Goal: Information Seeking & Learning: Learn about a topic

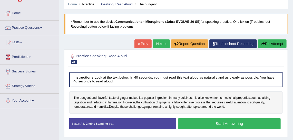
scroll to position [19, 0]
click at [238, 123] on button "Start Answering" at bounding box center [229, 124] width 102 height 11
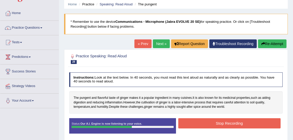
click at [238, 123] on button "Stop Recording" at bounding box center [229, 124] width 102 height 10
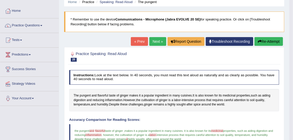
scroll to position [21, 0]
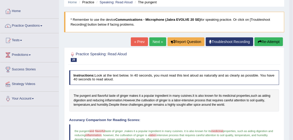
click at [156, 42] on link "Next »" at bounding box center [157, 41] width 17 height 9
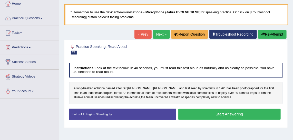
scroll to position [28, 0]
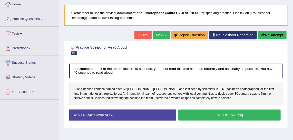
click at [128, 95] on span "international" at bounding box center [135, 94] width 17 height 5
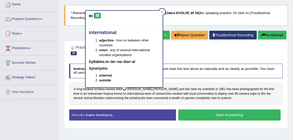
click at [98, 17] on button at bounding box center [97, 16] width 7 height 6
click at [130, 96] on span "echidna" at bounding box center [135, 98] width 11 height 5
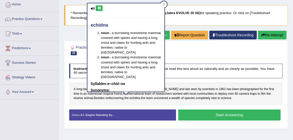
click at [97, 10] on button at bounding box center [99, 8] width 7 height 6
click at [232, 104] on div "Instructions: Look at the text below. In 40 seconds, you must read this text al…" at bounding box center [176, 94] width 216 height 65
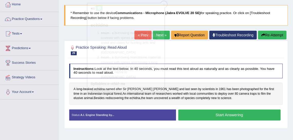
click at [232, 104] on div "Instructions: Look at the text below. In 40 seconds, you must read this text al…" at bounding box center [176, 94] width 216 height 65
click at [226, 111] on button "Start Answering" at bounding box center [229, 115] width 102 height 11
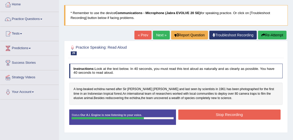
click at [237, 112] on button "Stop Recording" at bounding box center [229, 115] width 102 height 10
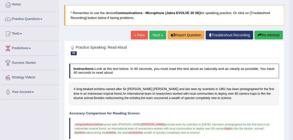
drag, startPoint x: 297, startPoint y: 67, endPoint x: 297, endPoint y: 91, distance: 24.4
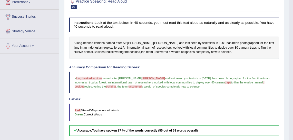
scroll to position [30, 0]
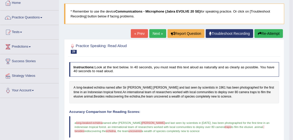
click at [159, 33] on link "Next »" at bounding box center [157, 33] width 17 height 9
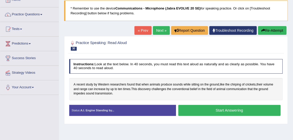
scroll to position [32, 0]
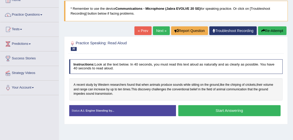
click at [210, 113] on button "Start Answering" at bounding box center [229, 111] width 102 height 11
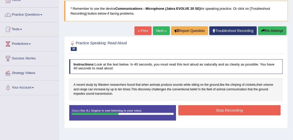
click at [210, 113] on button "Stop Recording" at bounding box center [229, 111] width 102 height 10
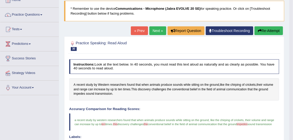
drag, startPoint x: 296, startPoint y: 32, endPoint x: 297, endPoint y: 69, distance: 36.7
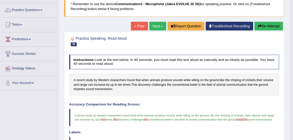
scroll to position [0, 0]
